Goal: Information Seeking & Learning: Learn about a topic

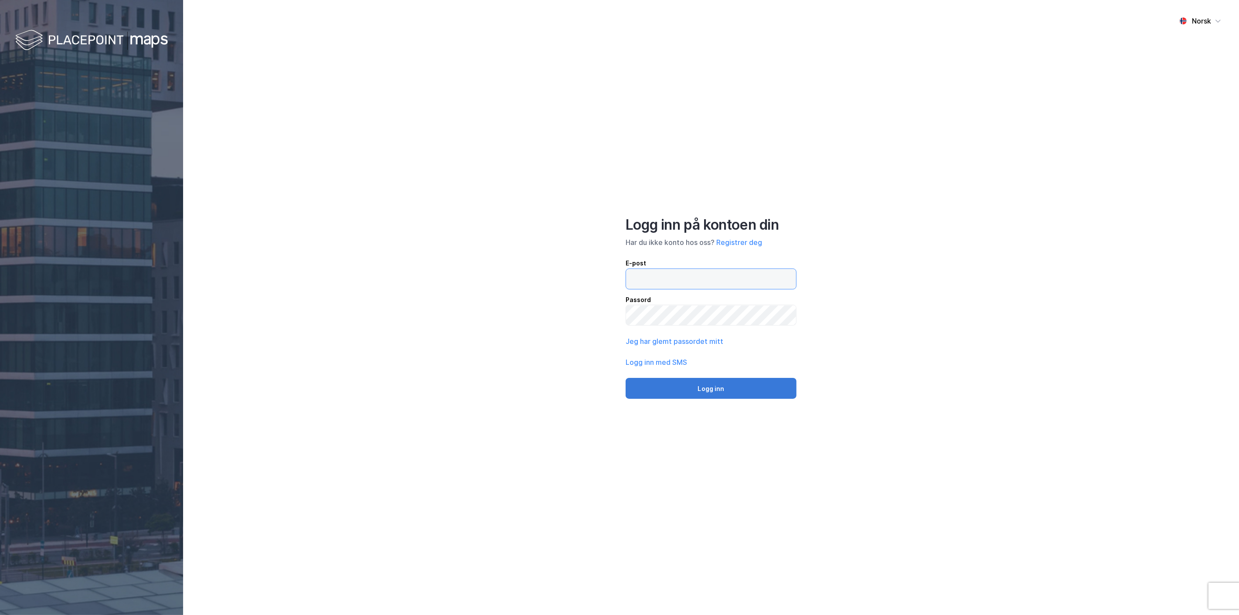
type input "[EMAIL_ADDRESS][MEDICAL_DATA][DOMAIN_NAME]"
click at [718, 391] on button "Logg inn" at bounding box center [710, 388] width 171 height 21
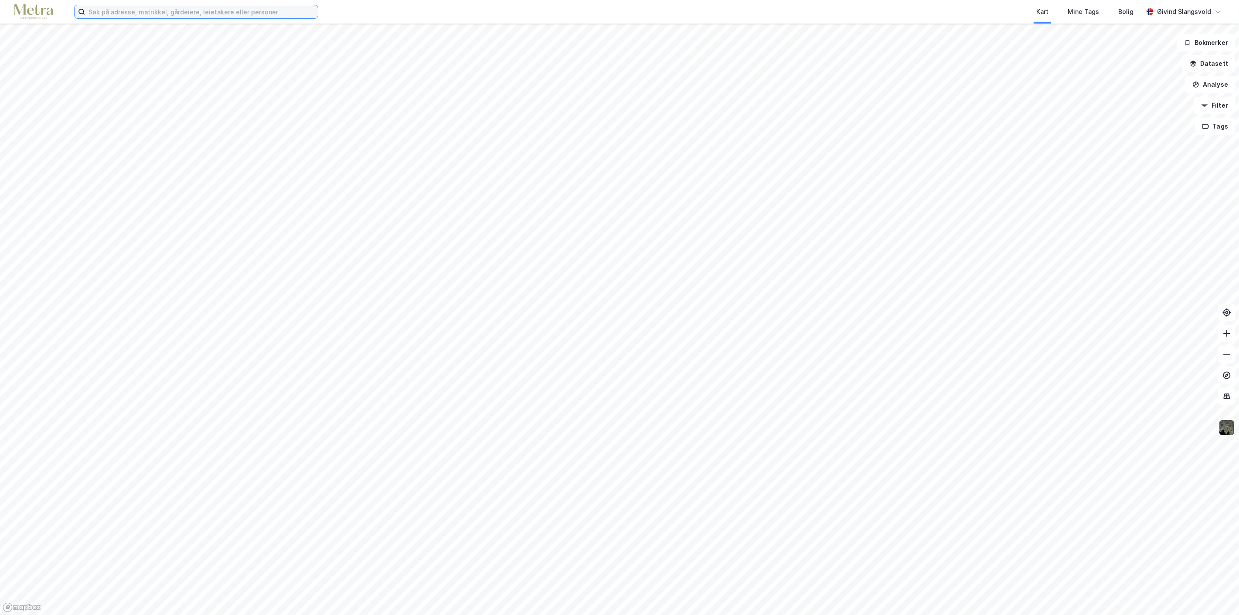
click at [180, 11] on input at bounding box center [201, 11] width 233 height 13
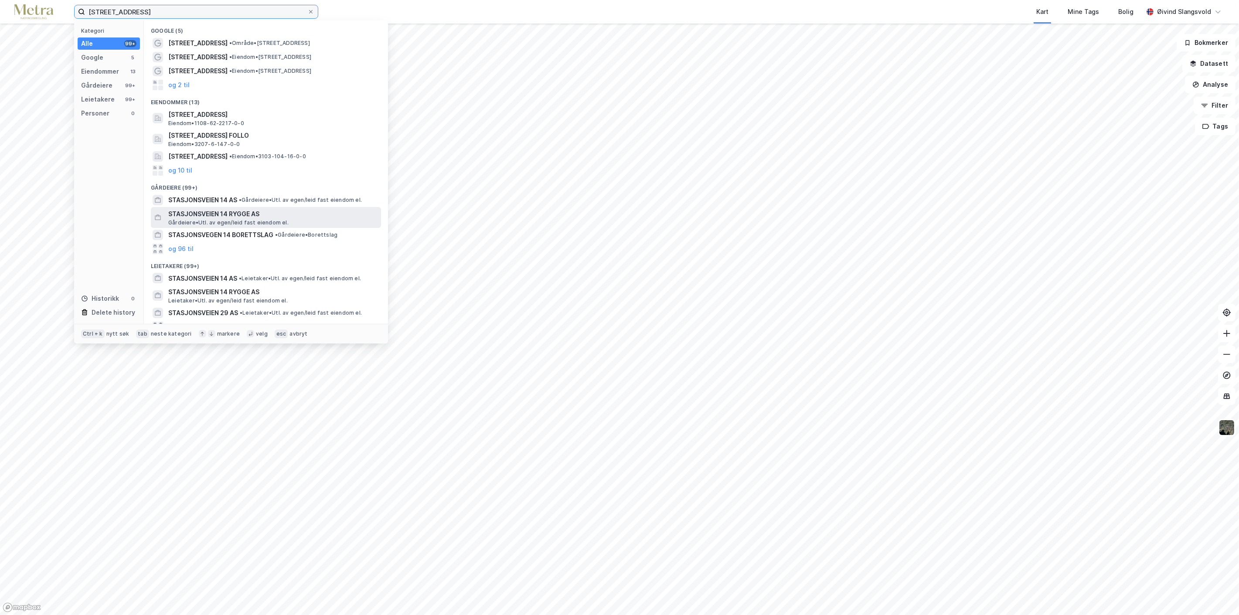
type input "[STREET_ADDRESS]"
click at [220, 212] on span "STASJONSVEIEN 14 RYGGE AS" at bounding box center [272, 214] width 209 height 10
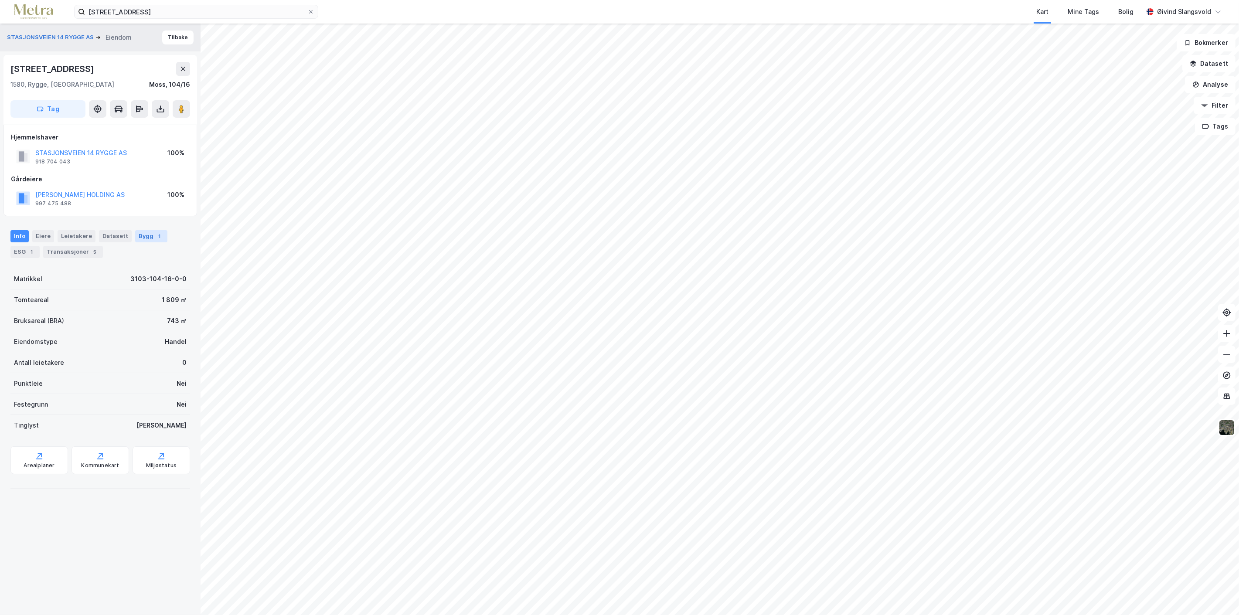
click at [140, 234] on div "Bygg 1" at bounding box center [151, 236] width 32 height 12
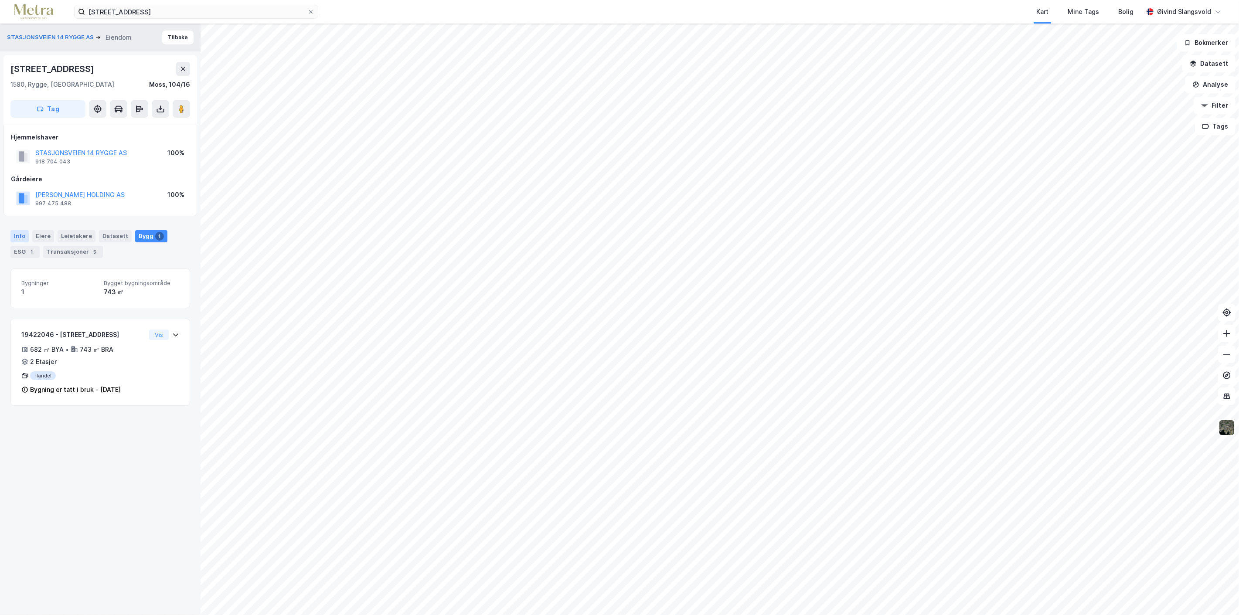
click at [22, 234] on div "Info" at bounding box center [19, 236] width 18 height 12
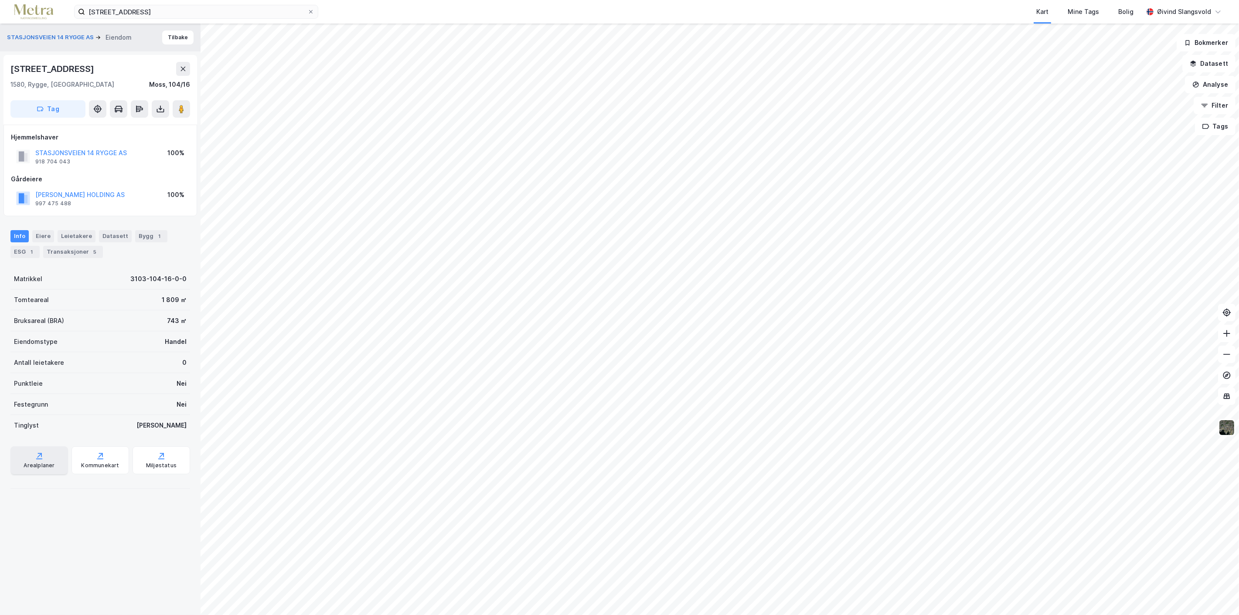
click at [37, 454] on icon at bounding box center [39, 456] width 9 height 9
click at [96, 457] on icon at bounding box center [100, 456] width 9 height 9
